Goal: Find specific page/section: Find specific page/section

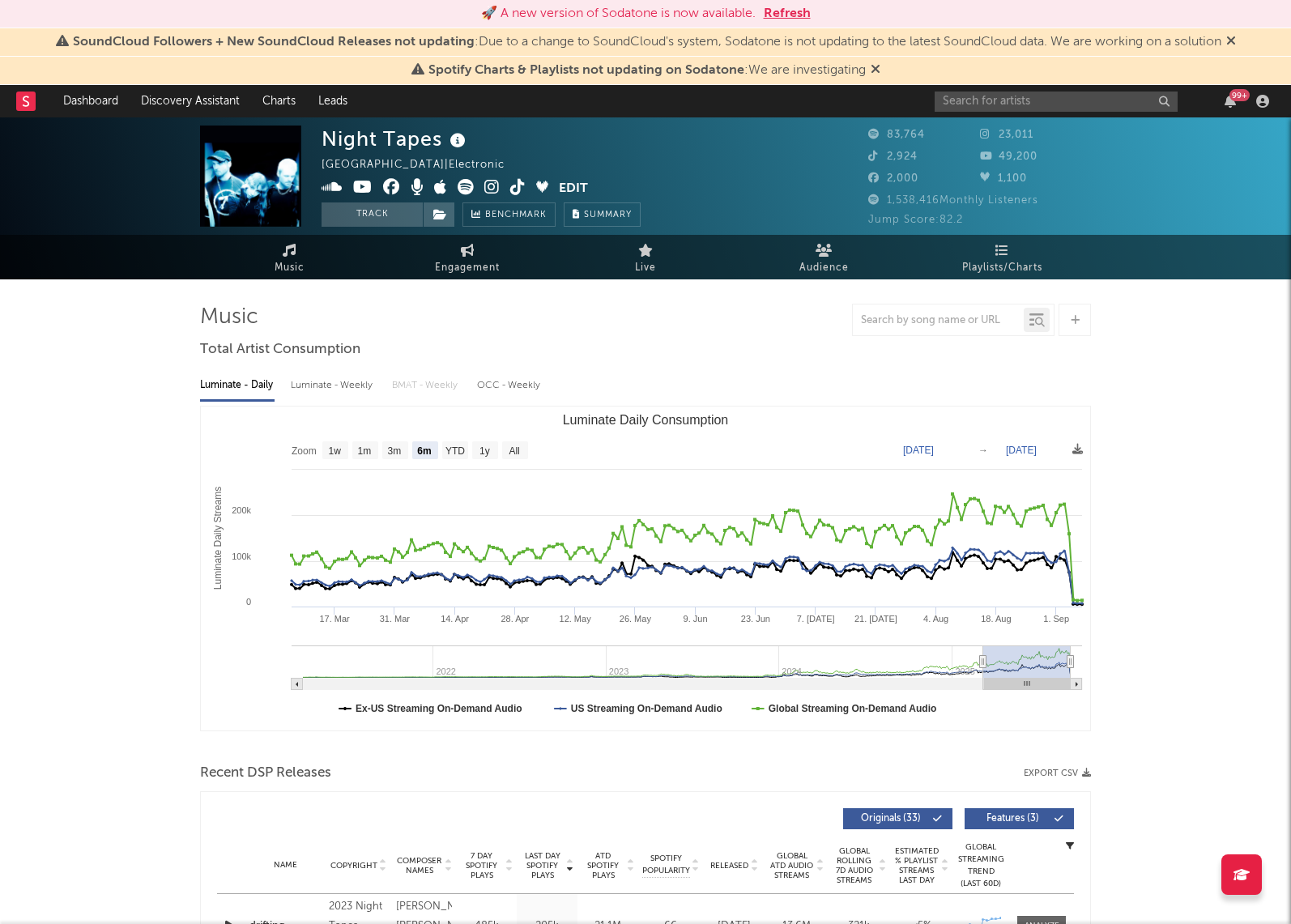
select select "6m"
click at [1056, 104] on input "text" at bounding box center [1056, 101] width 243 height 21
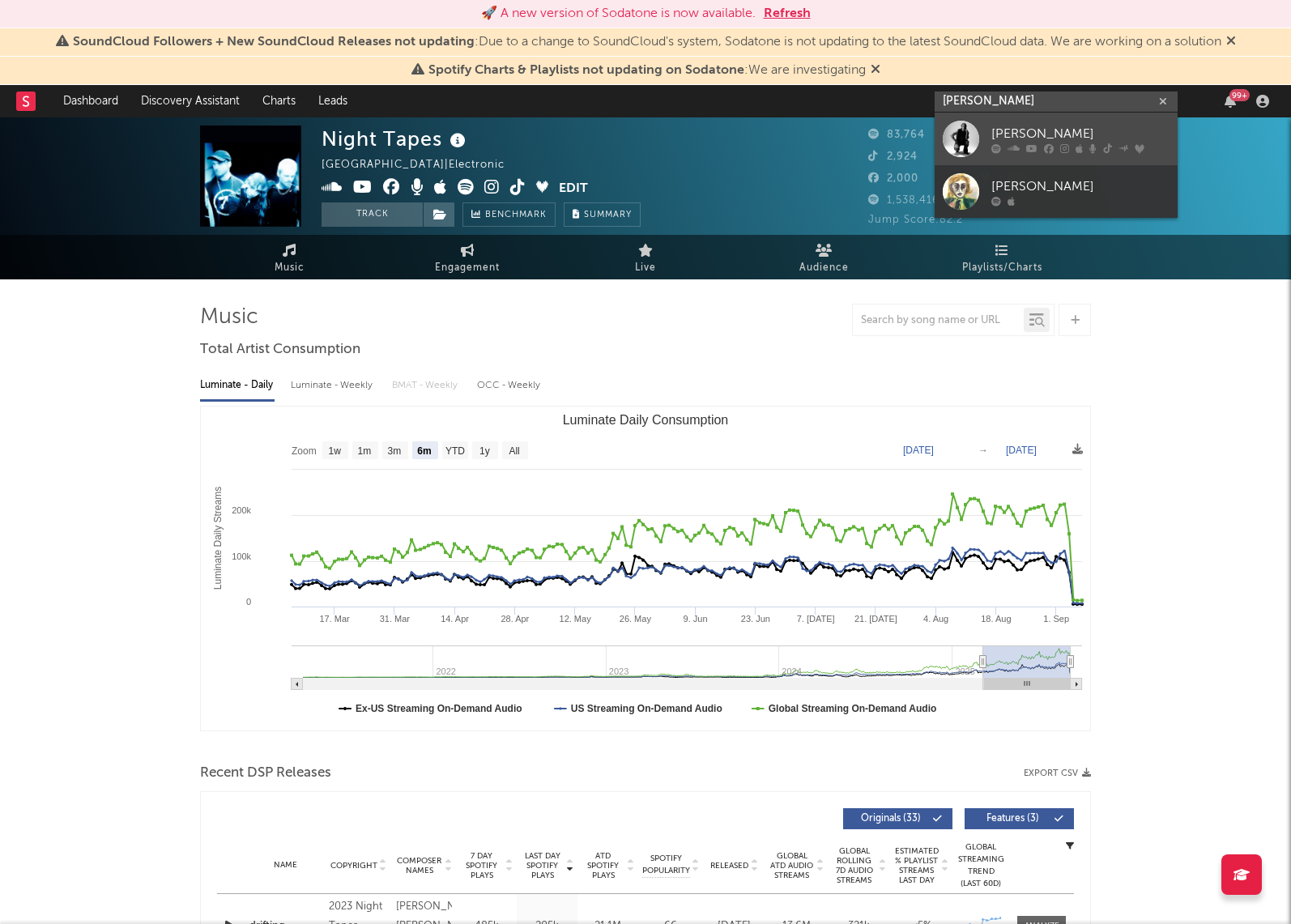
type input "[PERSON_NAME]"
click at [1089, 143] on icon at bounding box center [1092, 148] width 7 height 10
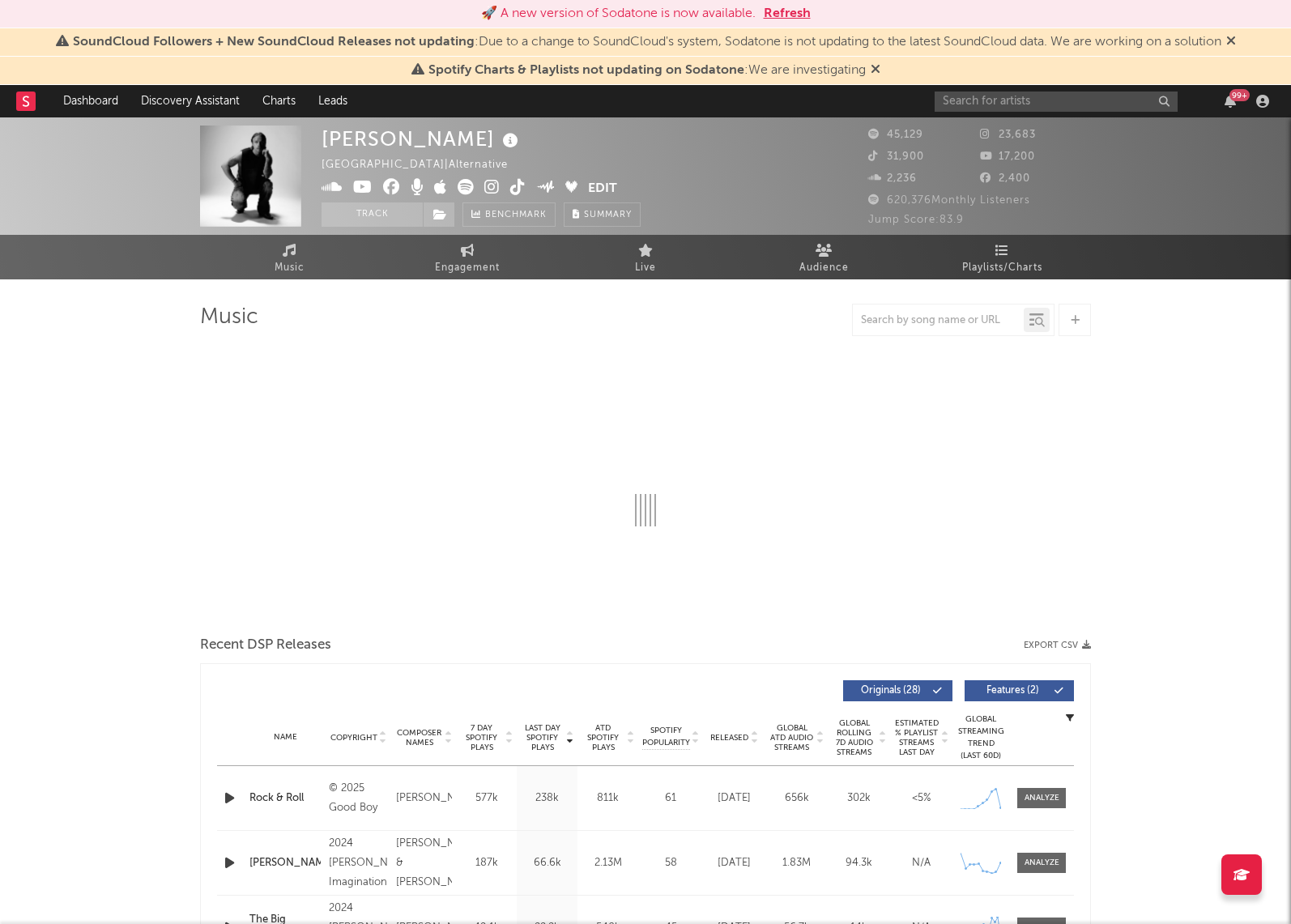
select select "6m"
